Goal: Transaction & Acquisition: Purchase product/service

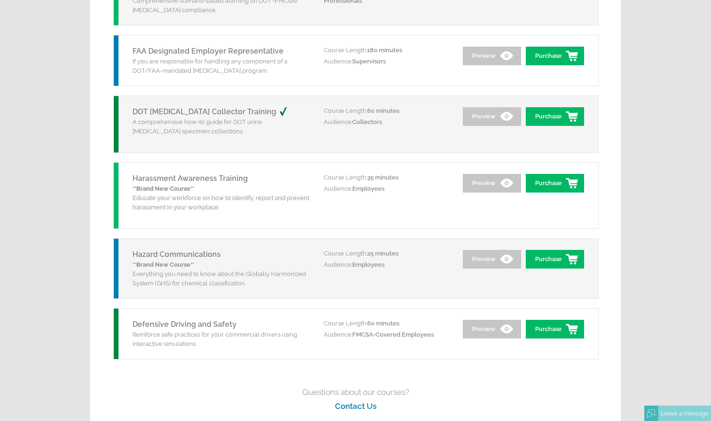
scroll to position [1170, 0]
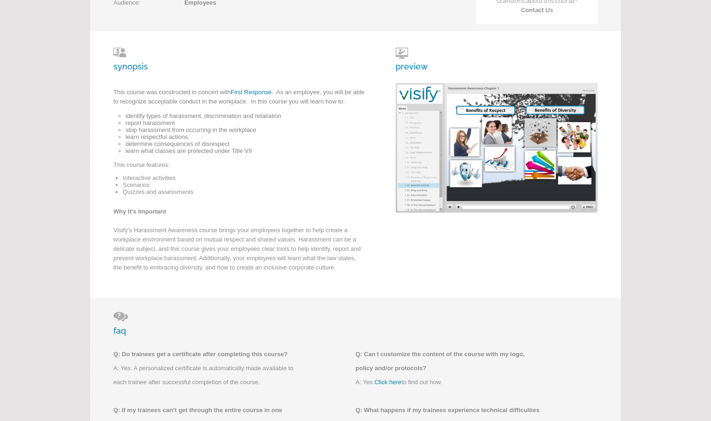
scroll to position [218, 0]
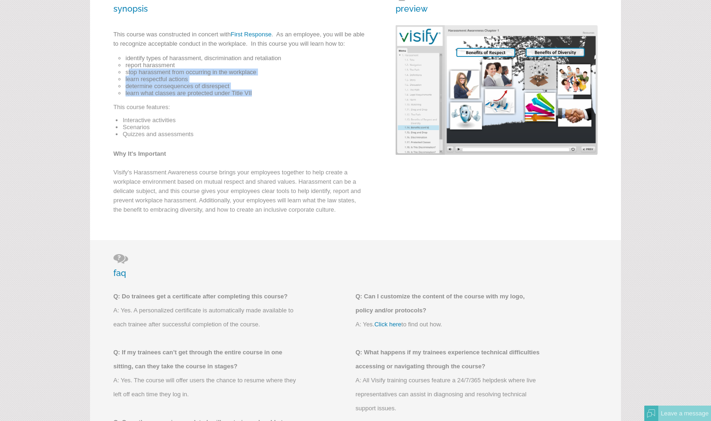
drag, startPoint x: 151, startPoint y: 72, endPoint x: 259, endPoint y: 91, distance: 109.5
click at [259, 91] on ul "identify types of harassment, discrimination and retaliation report harassment …" at bounding box center [243, 76] width 234 height 42
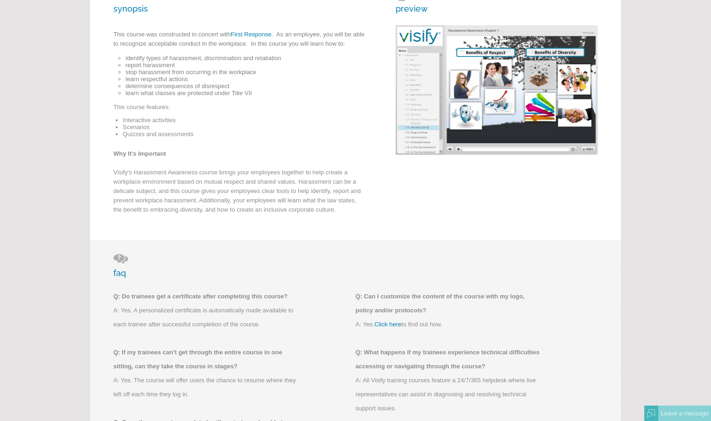
click at [248, 116] on p "This course features:" at bounding box center [239, 110] width 252 height 14
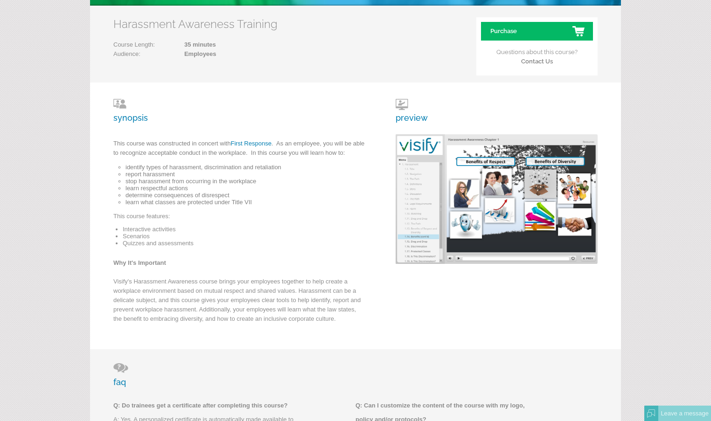
scroll to position [0, 0]
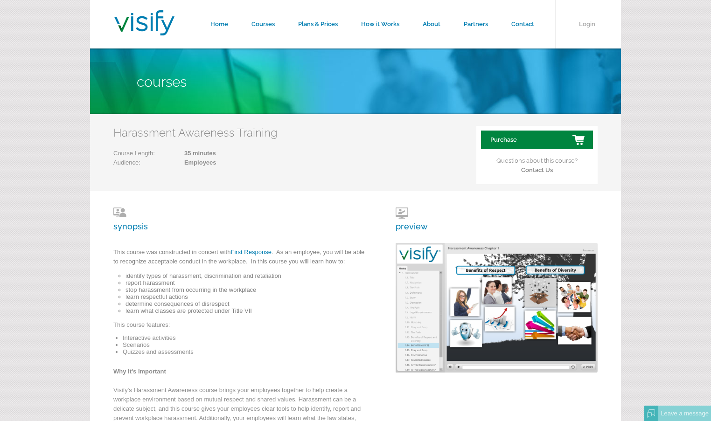
click at [523, 142] on link "Purchase" at bounding box center [537, 140] width 112 height 19
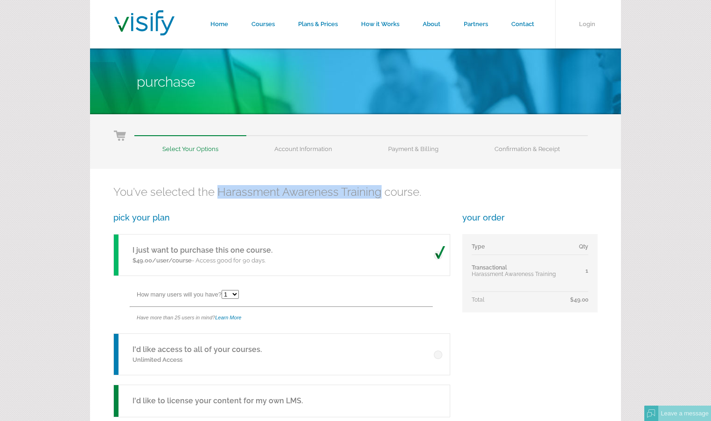
drag, startPoint x: 221, startPoint y: 193, endPoint x: 380, endPoint y: 194, distance: 159.2
click at [380, 194] on h2 "You've selected the Harassment Awareness Training course." at bounding box center [355, 192] width 485 height 14
